Goal: Transaction & Acquisition: Book appointment/travel/reservation

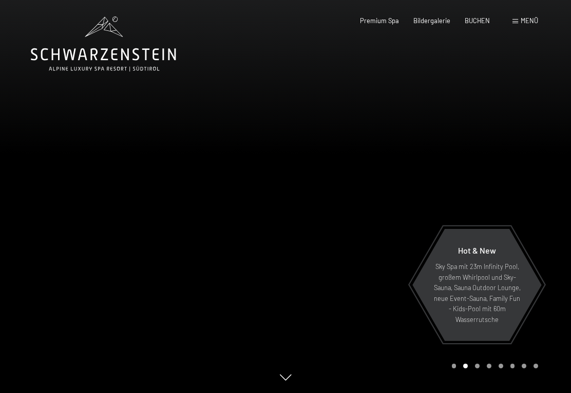
click at [532, 19] on span "Menü" at bounding box center [529, 20] width 17 height 8
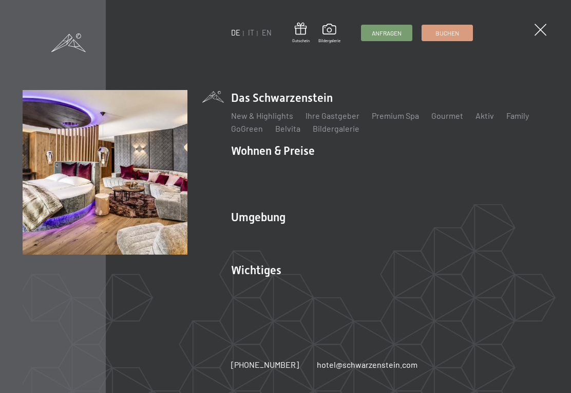
click at [399, 170] on link "Angebote" at bounding box center [400, 168] width 36 height 10
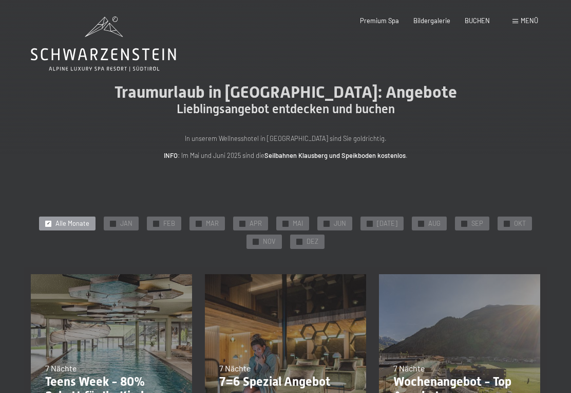
click at [515, 225] on span "OKT" at bounding box center [520, 223] width 12 height 9
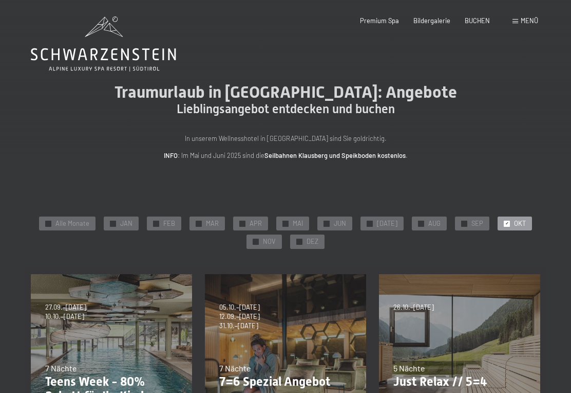
click at [521, 22] on span "Menü" at bounding box center [529, 20] width 17 height 8
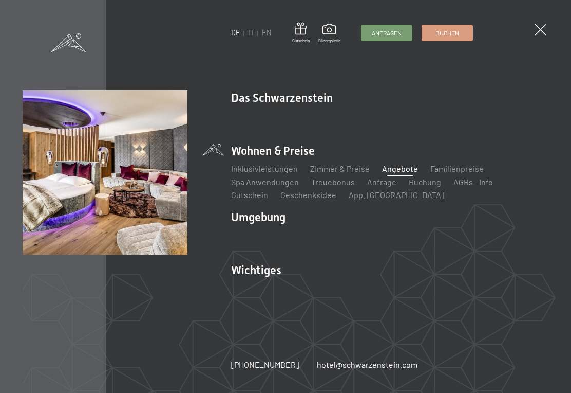
click at [148, 198] on img at bounding box center [126, 126] width 253 height 253
click at [431, 181] on link "Buchung" at bounding box center [425, 182] width 32 height 10
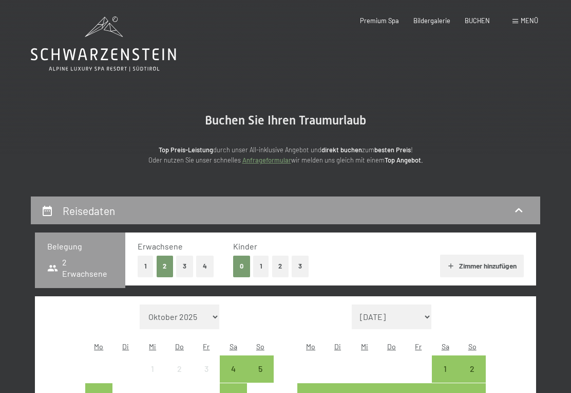
click at [264, 263] on button "1" at bounding box center [261, 265] width 16 height 21
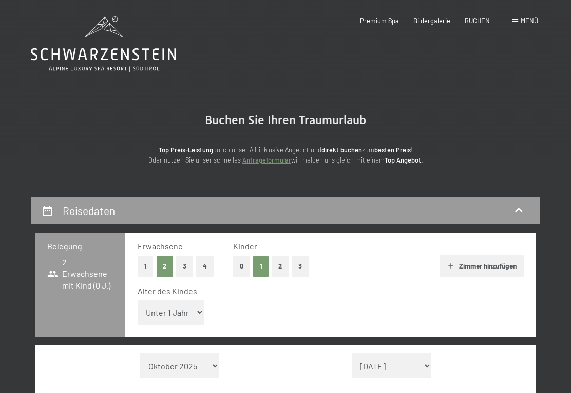
click at [186, 304] on select "Unter 1 Jahr 1 Jahr 2 Jahre 3 Jahre 4 Jahre 5 Jahre 6 Jahre 7 Jahre 8 Jahre 9 J…" at bounding box center [171, 312] width 67 height 25
select select "6"
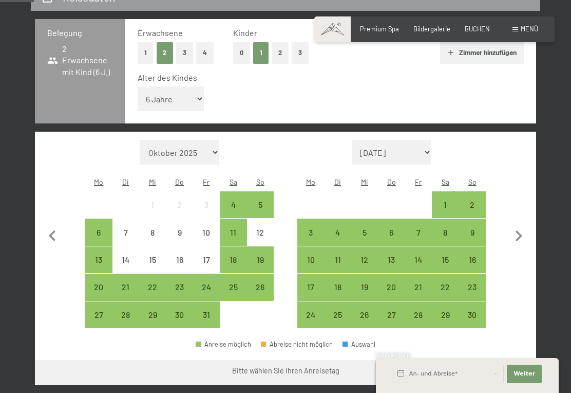
scroll to position [214, 0]
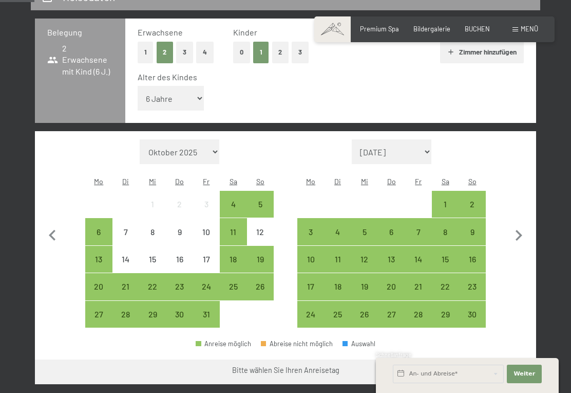
click at [235, 255] on div "18" at bounding box center [233, 267] width 25 height 25
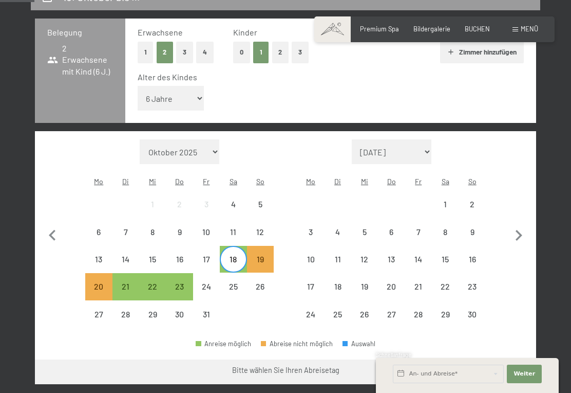
click at [261, 231] on span "Einwilligung Marketing*" at bounding box center [228, 225] width 85 height 10
click at [181, 231] on input "Einwilligung Marketing*" at bounding box center [176, 225] width 10 height 10
click at [238, 231] on span "Einwilligung Marketing*" at bounding box center [228, 225] width 85 height 10
click at [181, 231] on input "Einwilligung Marketing*" at bounding box center [176, 225] width 10 height 10
checkbox input "false"
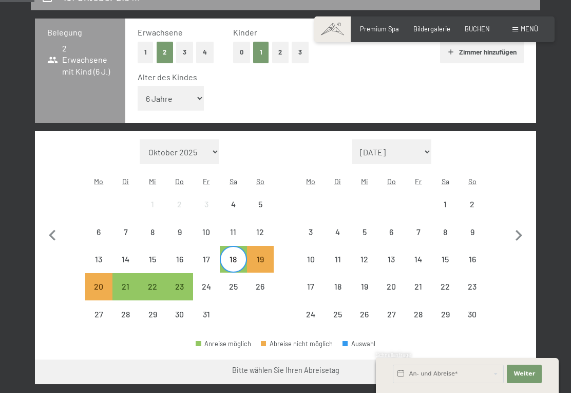
click at [233, 255] on div "18" at bounding box center [233, 267] width 25 height 25
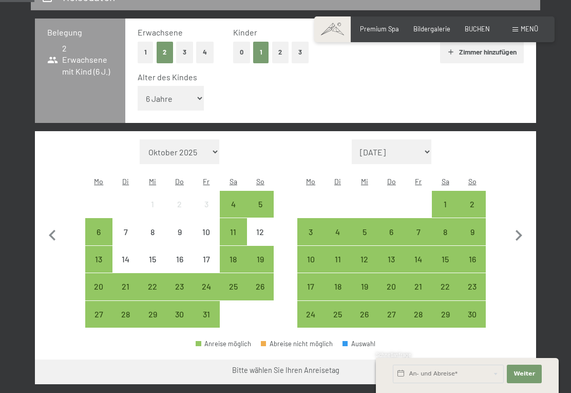
click at [151, 282] on div "22" at bounding box center [152, 294] width 25 height 25
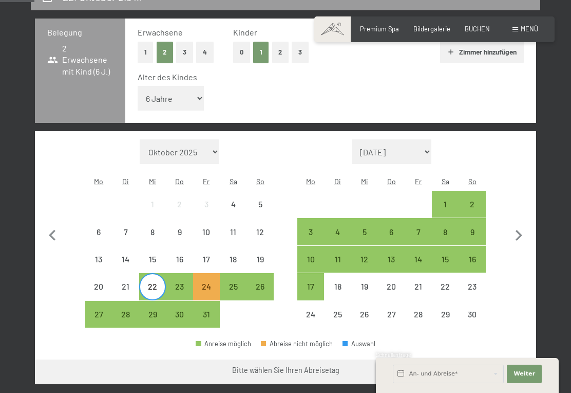
click at [184, 282] on div "23" at bounding box center [179, 294] width 25 height 25
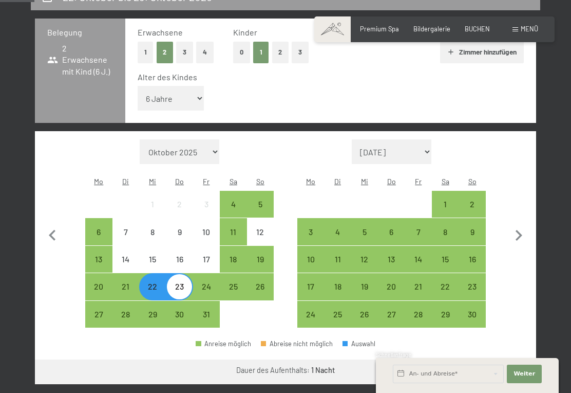
click at [210, 282] on div "24" at bounding box center [206, 294] width 25 height 25
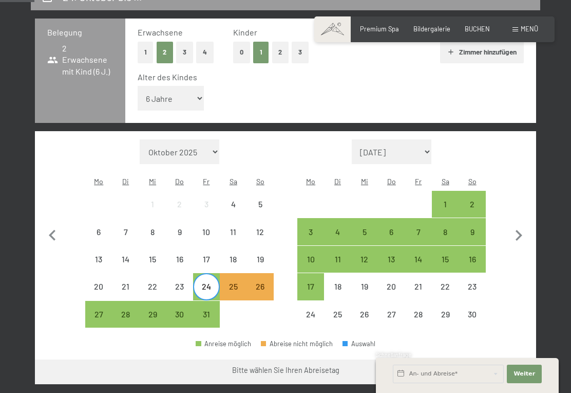
click at [210, 282] on div "24" at bounding box center [206, 294] width 25 height 25
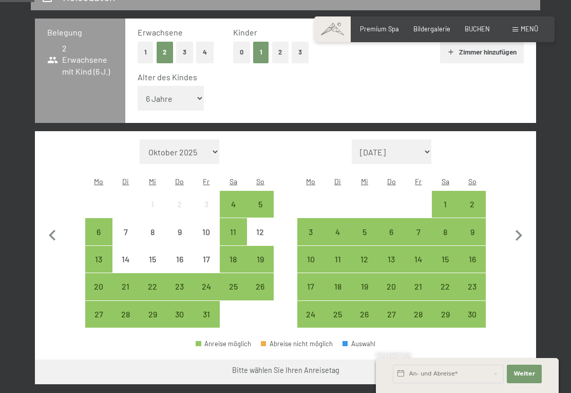
click at [104, 310] on div "27" at bounding box center [98, 322] width 25 height 25
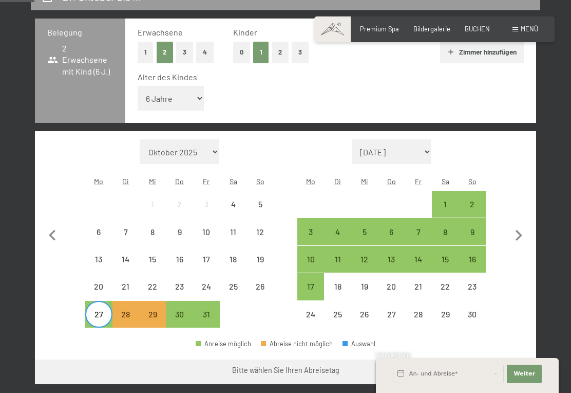
click at [105, 310] on div "27" at bounding box center [98, 322] width 25 height 25
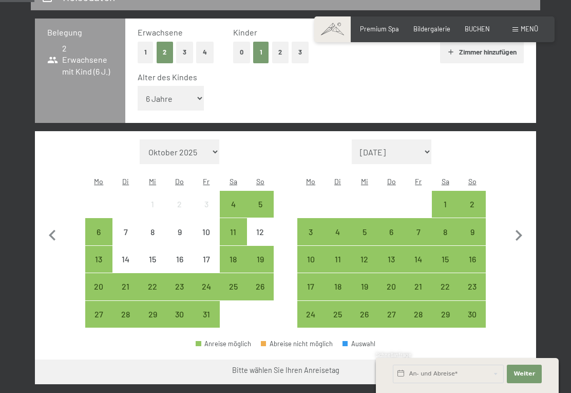
click at [238, 255] on div "18" at bounding box center [233, 267] width 25 height 25
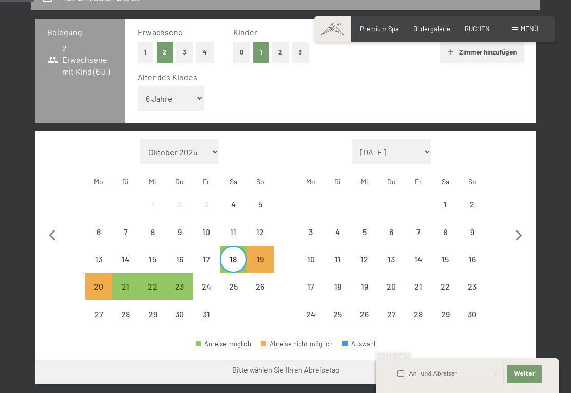
click at [232, 255] on div "18" at bounding box center [233, 267] width 25 height 25
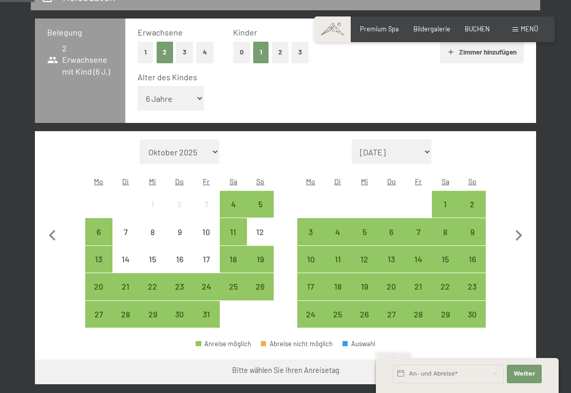
click at [234, 228] on div "11" at bounding box center [233, 240] width 25 height 25
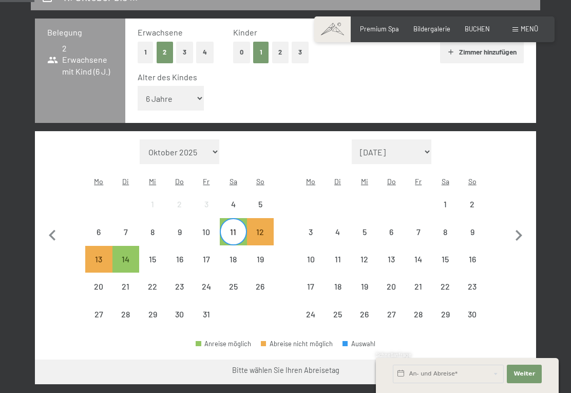
click at [238, 228] on div "11" at bounding box center [233, 240] width 25 height 25
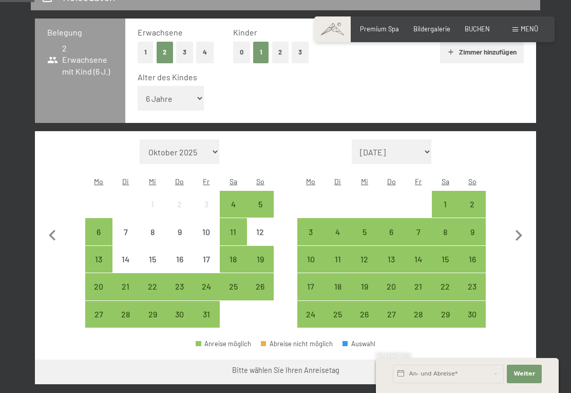
click at [105, 228] on div "6" at bounding box center [98, 240] width 25 height 25
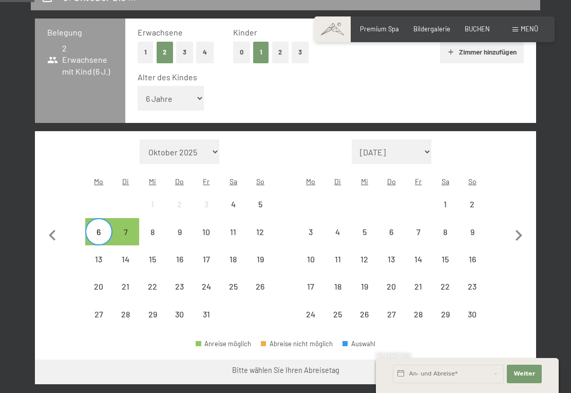
click at [105, 228] on div "6" at bounding box center [98, 240] width 25 height 25
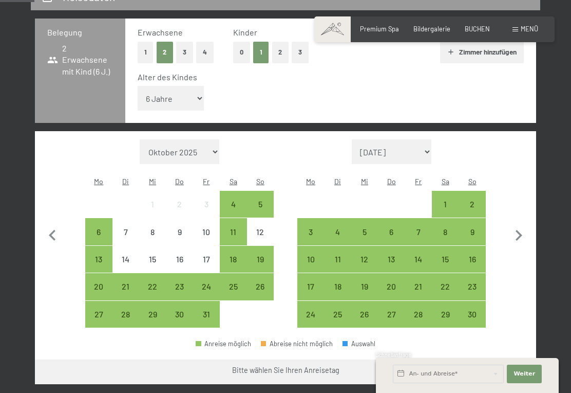
click at [91, 255] on div "13" at bounding box center [98, 267] width 25 height 25
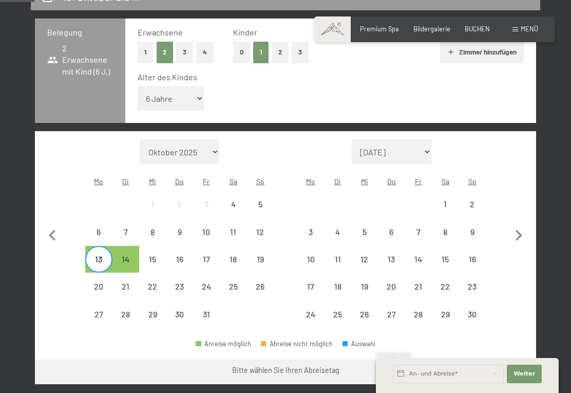
click at [99, 274] on div "20" at bounding box center [98, 286] width 25 height 25
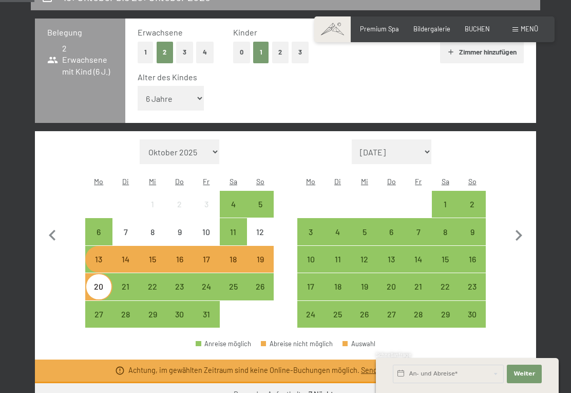
click at [94, 282] on div "20" at bounding box center [98, 294] width 25 height 25
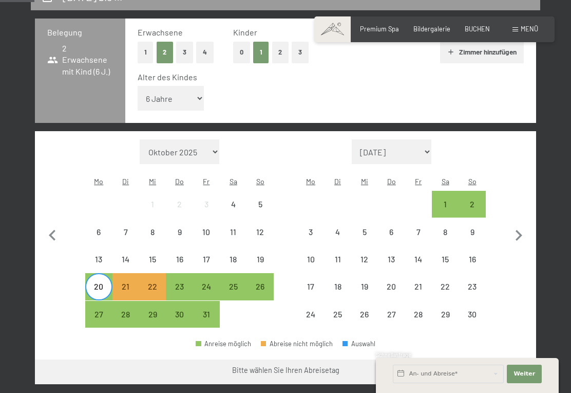
click at [101, 310] on div "27" at bounding box center [98, 322] width 25 height 25
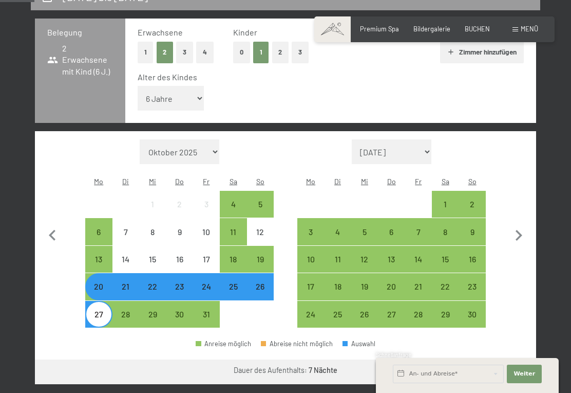
click at [110, 282] on div "20" at bounding box center [98, 294] width 25 height 25
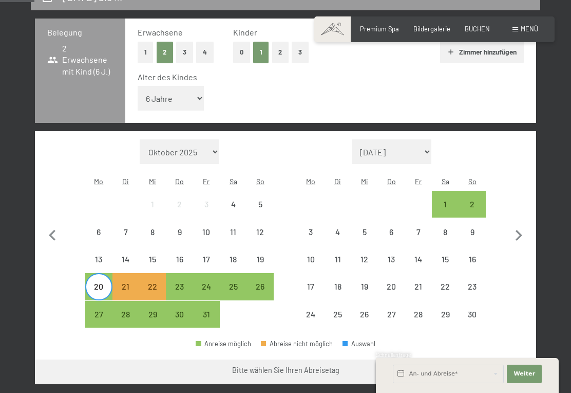
click at [102, 310] on div "27" at bounding box center [98, 322] width 25 height 25
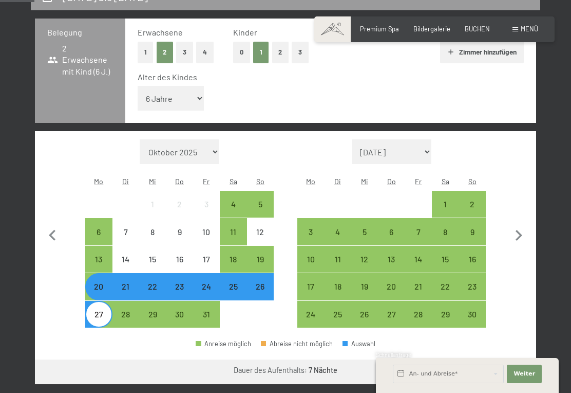
click at [102, 282] on div "20" at bounding box center [98, 294] width 25 height 25
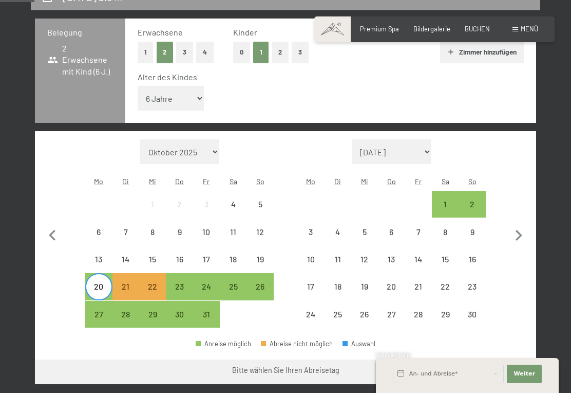
click at [102, 282] on div "20" at bounding box center [98, 294] width 25 height 25
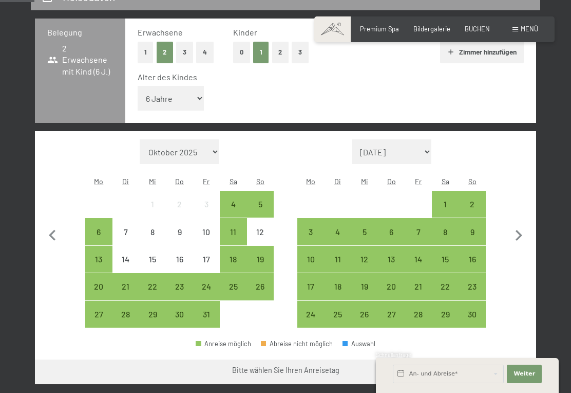
click at [99, 310] on div "27" at bounding box center [98, 322] width 25 height 25
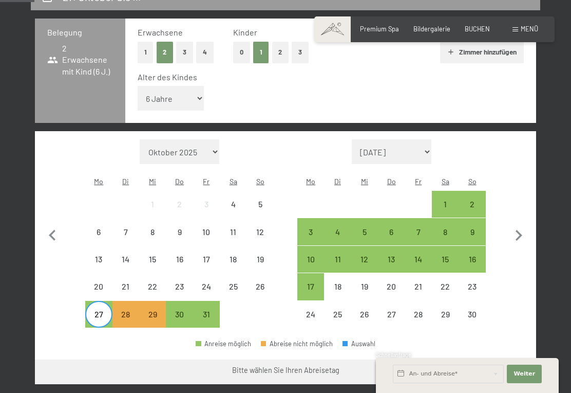
click at [99, 310] on div "27" at bounding box center [98, 322] width 25 height 25
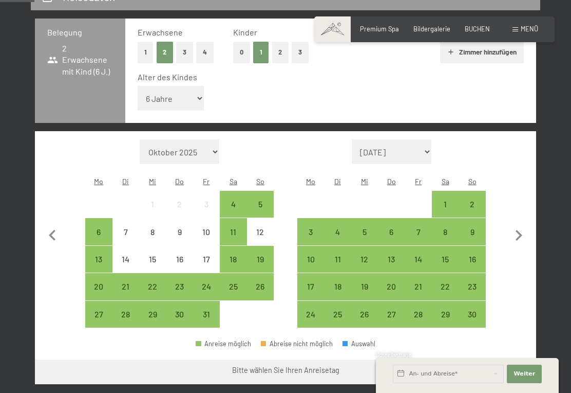
click at [212, 310] on div "31" at bounding box center [206, 322] width 25 height 25
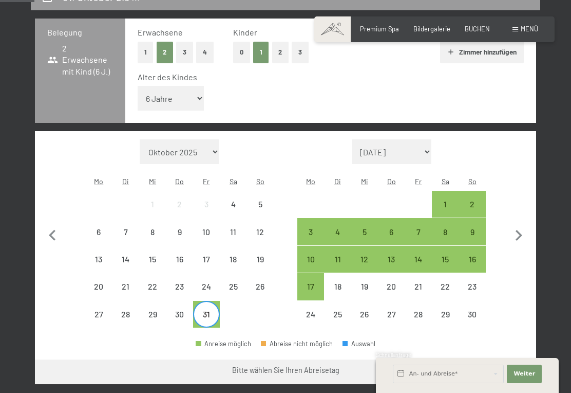
click at [477, 200] on div "2" at bounding box center [472, 212] width 25 height 25
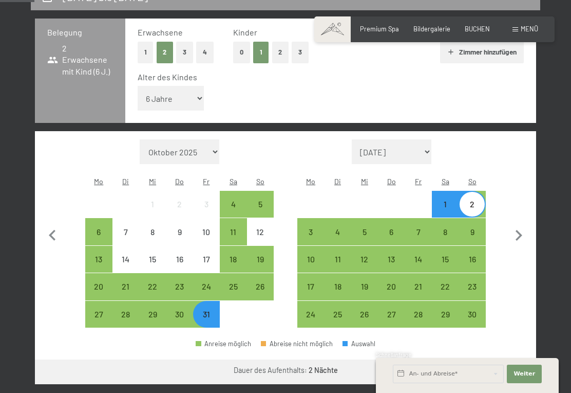
click at [212, 310] on div "31" at bounding box center [206, 322] width 25 height 25
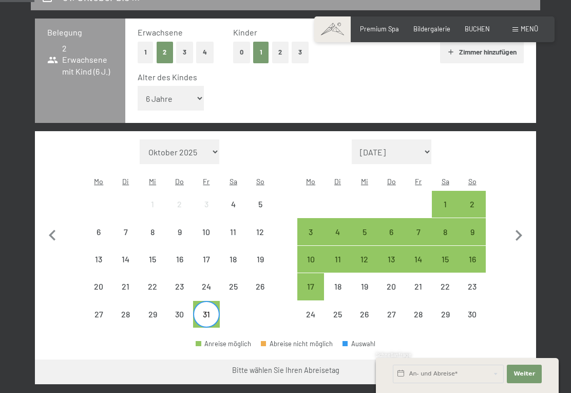
click at [209, 310] on div "31" at bounding box center [206, 322] width 25 height 25
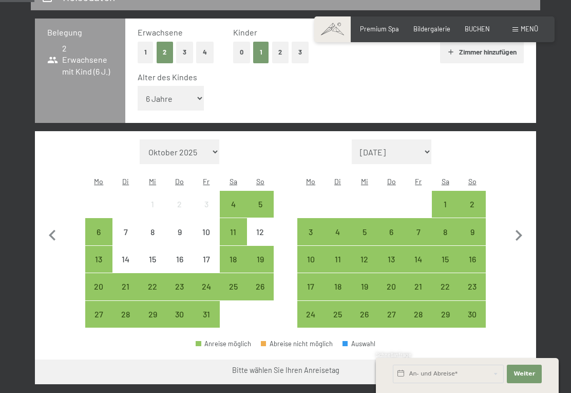
click at [239, 282] on div "25" at bounding box center [233, 294] width 25 height 25
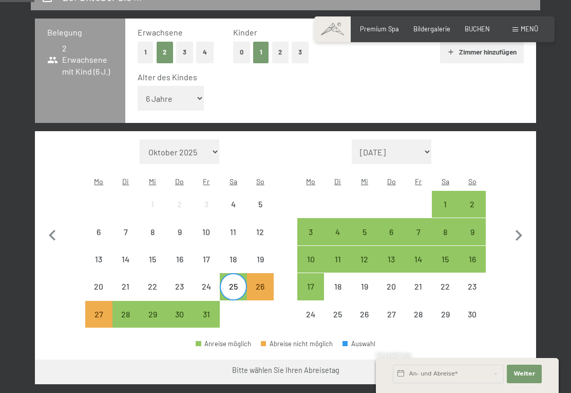
click at [236, 282] on div "25" at bounding box center [233, 294] width 25 height 25
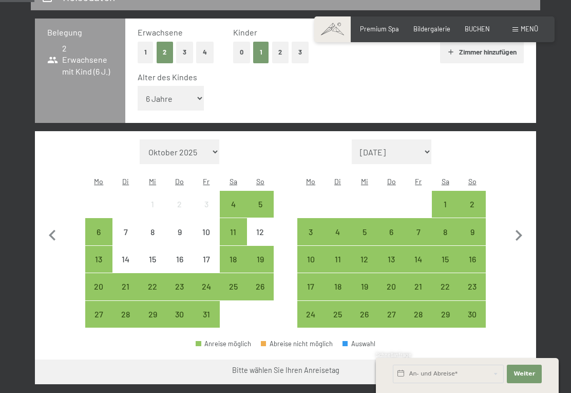
click at [445, 255] on div "15" at bounding box center [445, 267] width 25 height 25
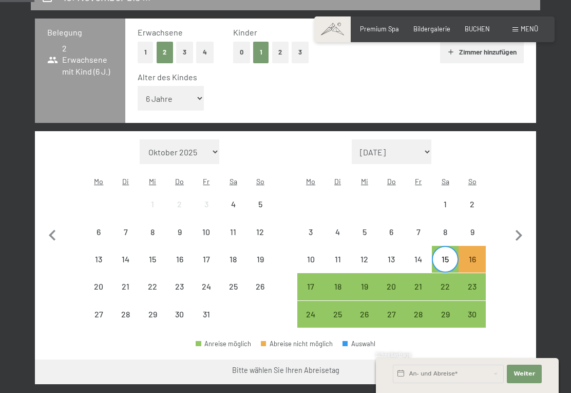
click at [448, 255] on div "15" at bounding box center [445, 267] width 25 height 25
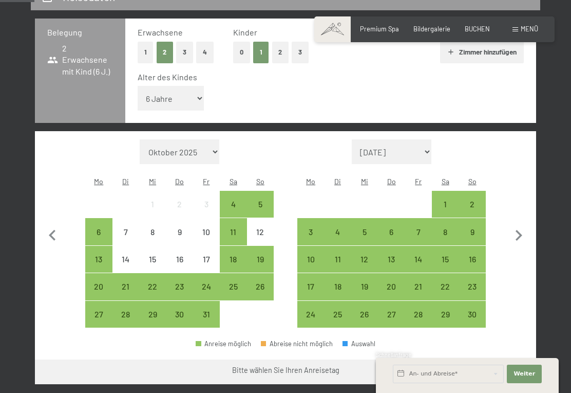
click at [446, 228] on div "8" at bounding box center [445, 240] width 25 height 25
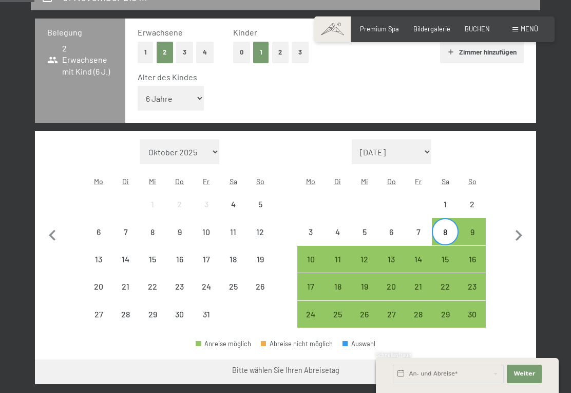
click at [473, 228] on div "9" at bounding box center [472, 240] width 25 height 25
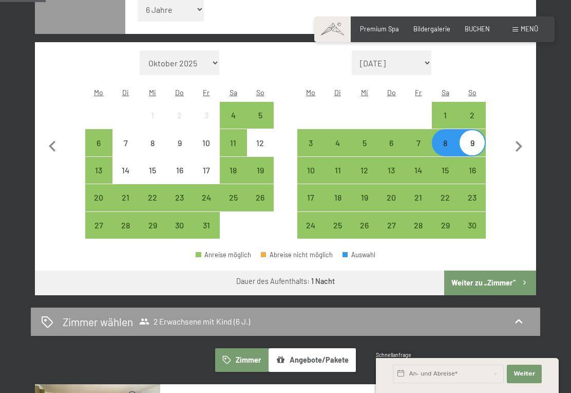
scroll to position [303, 0]
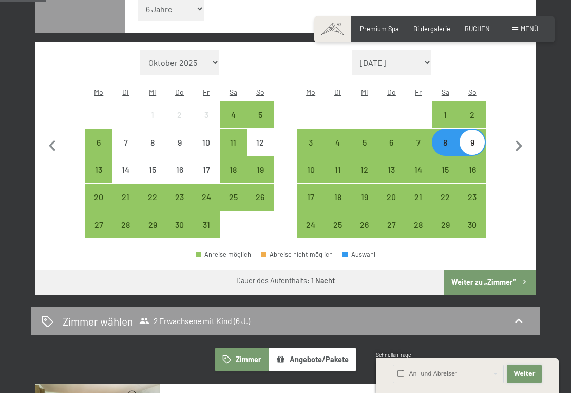
click at [530, 378] on span "Weiter" at bounding box center [525, 373] width 22 height 8
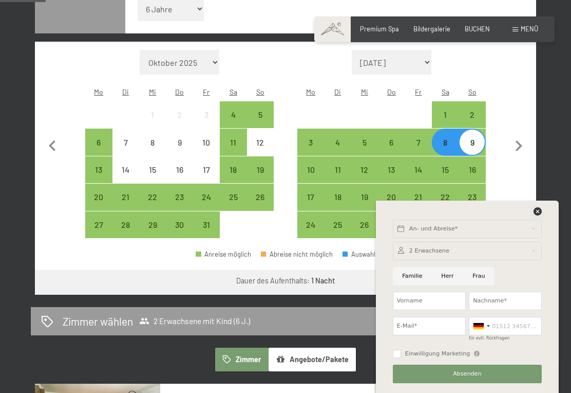
click at [535, 215] on icon at bounding box center [538, 211] width 8 height 8
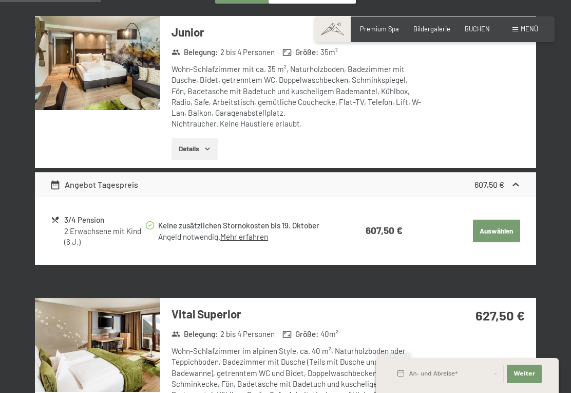
scroll to position [668, 0]
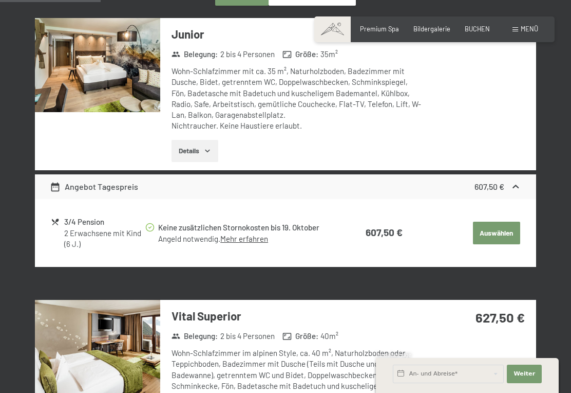
click at [249, 234] on link "Mehr erfahren" at bounding box center [244, 238] width 48 height 9
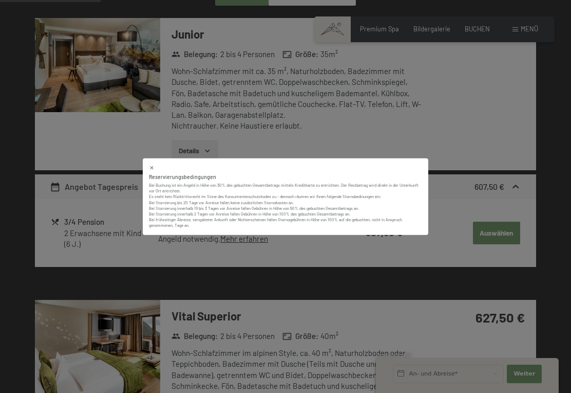
click at [163, 174] on div "Reservierungsbedingungen" at bounding box center [285, 177] width 273 height 8
click at [154, 165] on icon at bounding box center [152, 168] width 6 height 6
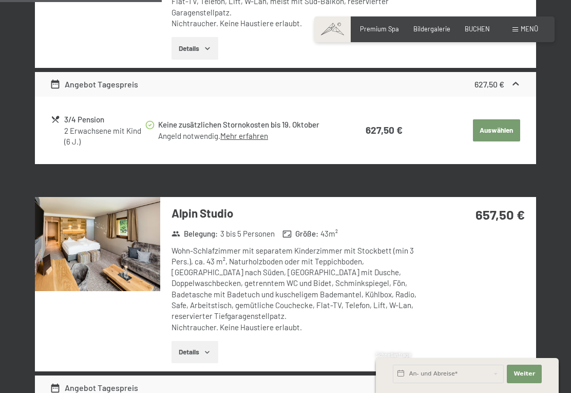
scroll to position [1075, 0]
